Goal: Task Accomplishment & Management: Manage account settings

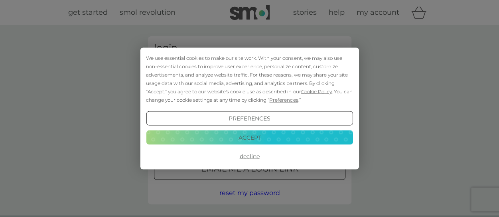
click at [243, 116] on button "Preferences" at bounding box center [249, 118] width 207 height 14
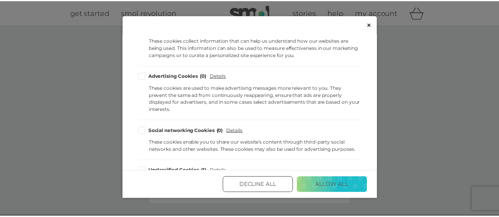
scroll to position [200, 0]
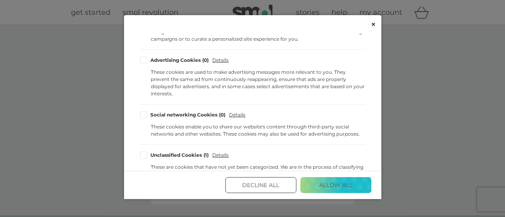
click at [245, 186] on button "Decline All" at bounding box center [261, 185] width 71 height 16
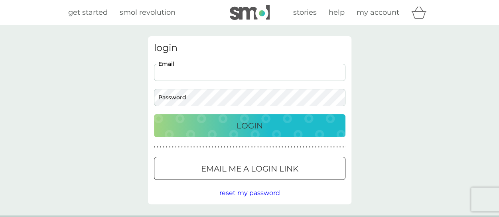
click at [170, 73] on input "Email" at bounding box center [250, 72] width 192 height 17
type input "[EMAIL_ADDRESS][DOMAIN_NAME]"
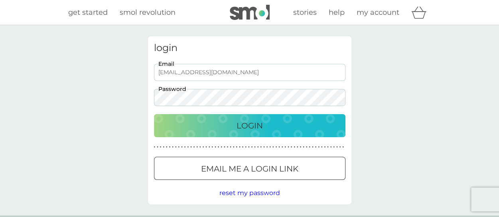
click at [249, 120] on p "Login" at bounding box center [250, 125] width 26 height 13
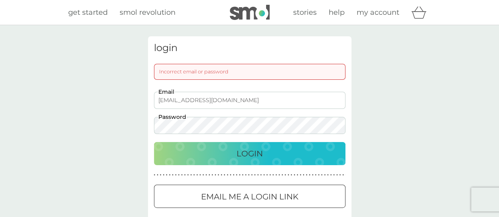
click at [243, 196] on div at bounding box center [249, 197] width 29 height 8
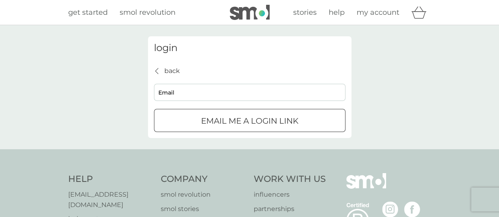
click at [196, 94] on input "Email" at bounding box center [250, 92] width 192 height 17
type input "[EMAIL_ADDRESS][DOMAIN_NAME]"
click at [235, 119] on div "submit" at bounding box center [249, 121] width 29 height 8
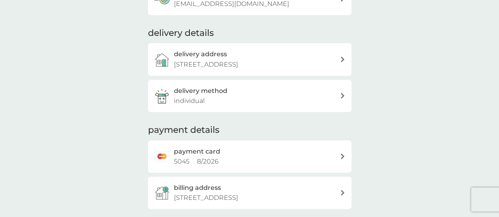
scroll to position [160, 0]
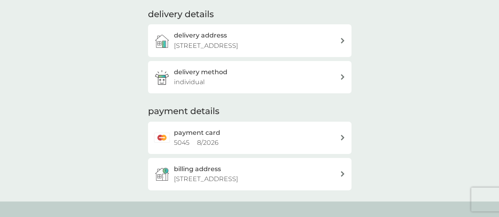
click at [341, 135] on icon at bounding box center [343, 138] width 4 height 6
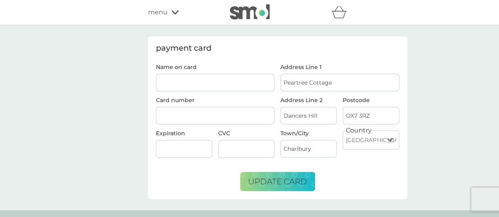
click at [206, 84] on input "Name on card" at bounding box center [215, 83] width 119 height 18
click at [172, 79] on input "Name on card" at bounding box center [215, 83] width 119 height 18
type input "Karen Fern"
click at [283, 174] on button "update card" at bounding box center [277, 181] width 75 height 19
